Goal: Transaction & Acquisition: Download file/media

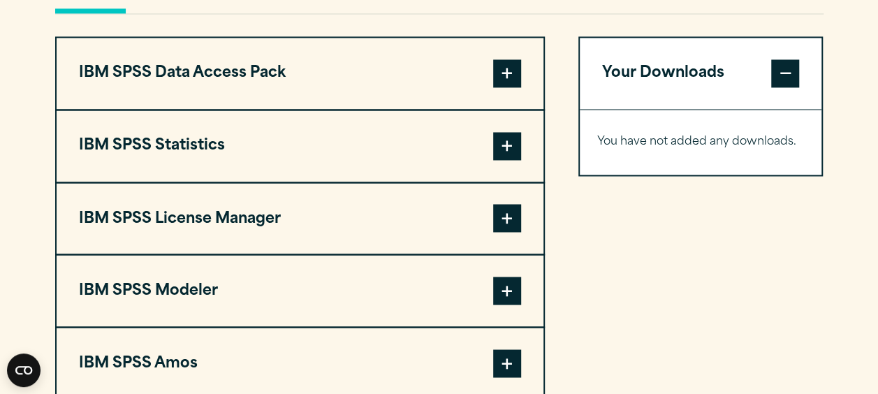
scroll to position [1118, 0]
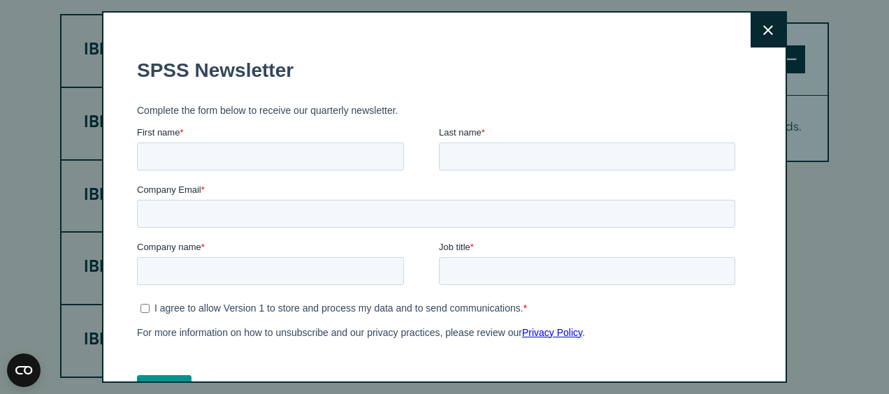
click at [763, 32] on icon at bounding box center [768, 30] width 10 height 10
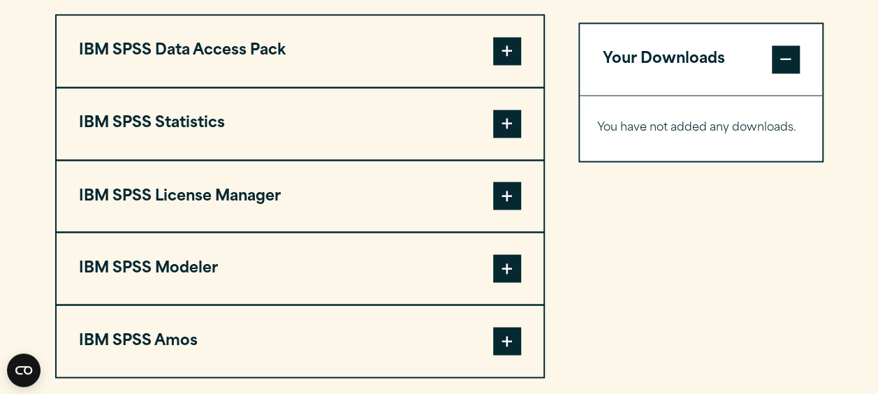
click at [341, 134] on button "IBM SPSS Statistics" at bounding box center [300, 123] width 487 height 71
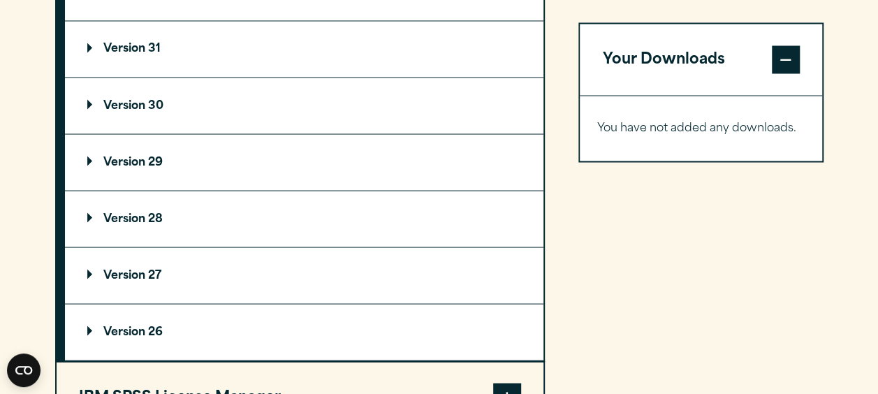
scroll to position [1258, 0]
click at [193, 108] on summary "Version 30" at bounding box center [304, 105] width 479 height 56
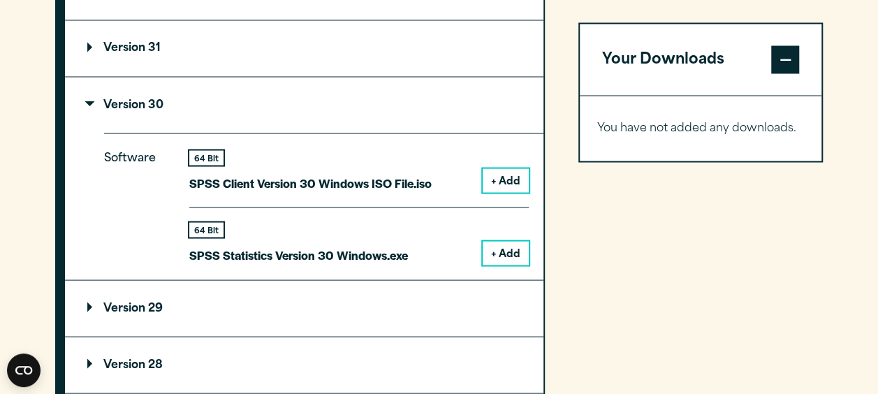
click at [499, 244] on button "+ Add" at bounding box center [506, 253] width 46 height 24
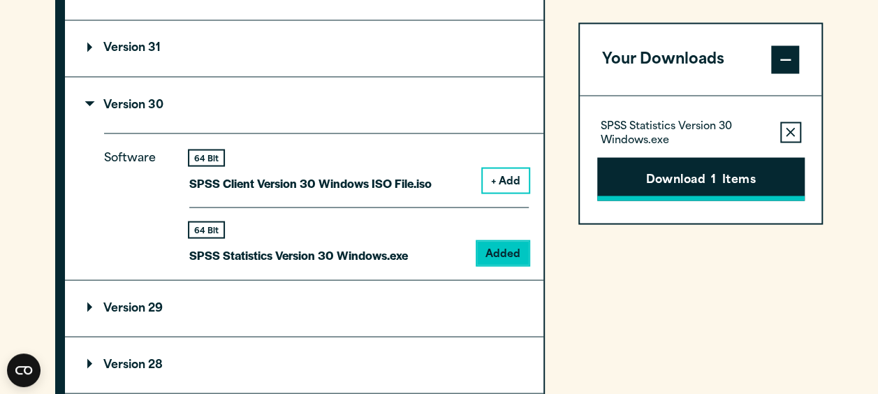
click at [720, 175] on button "Download 1 Items" at bounding box center [701, 178] width 208 height 43
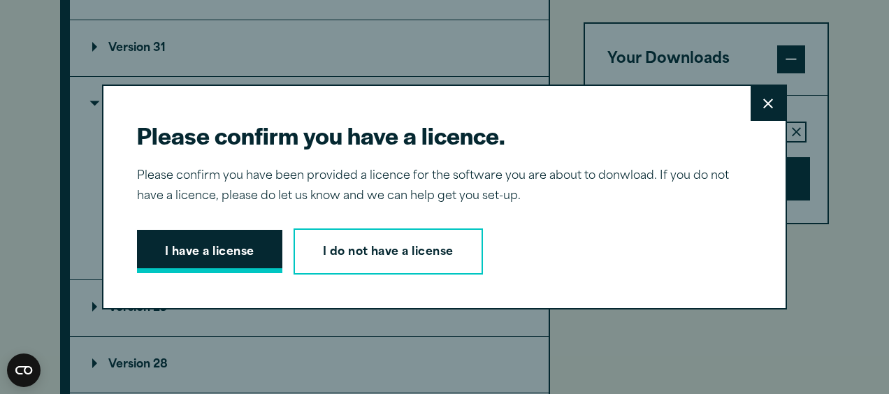
click at [203, 269] on button "I have a license" at bounding box center [209, 251] width 145 height 43
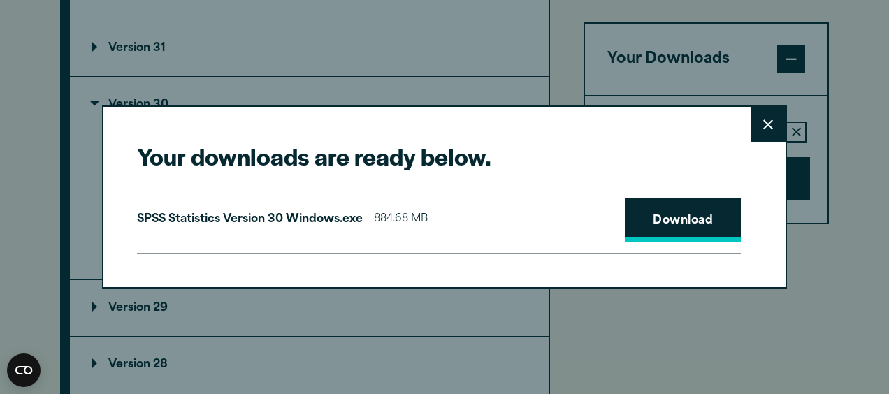
click at [674, 217] on link "Download" at bounding box center [683, 219] width 116 height 43
click at [563, 50] on div "Your downloads are ready below. Close SPSS Statistics Version 30 Windows.exe 88…" at bounding box center [444, 197] width 889 height 394
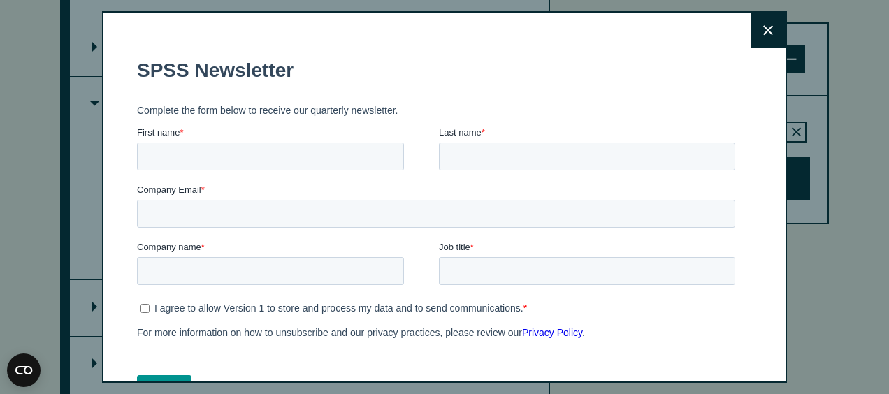
click at [750, 22] on button "Close" at bounding box center [767, 30] width 35 height 35
